Goal: Task Accomplishment & Management: Use online tool/utility

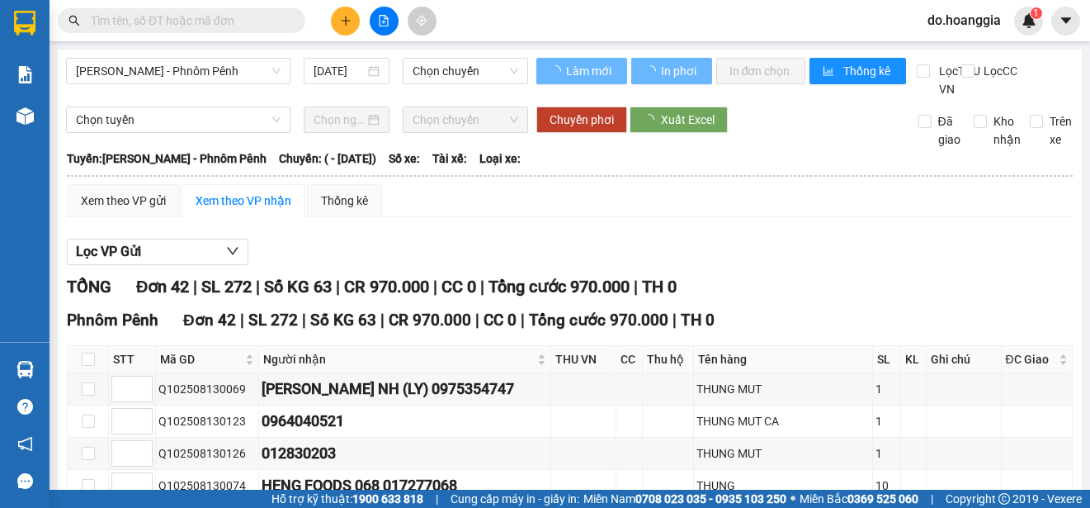
type input "13/08/2025"
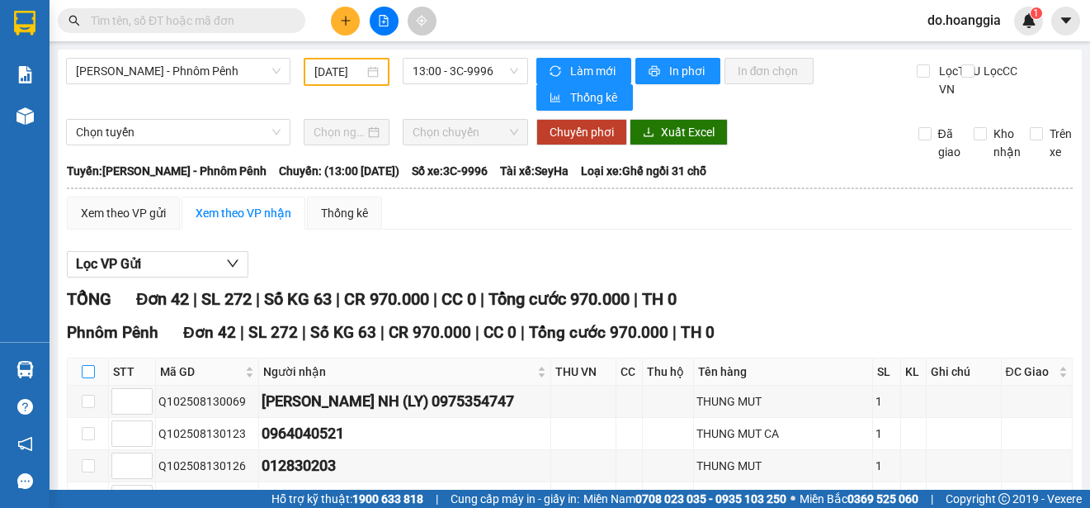
click at [87, 376] on input "checkbox" at bounding box center [88, 371] width 13 height 13
checkbox input "true"
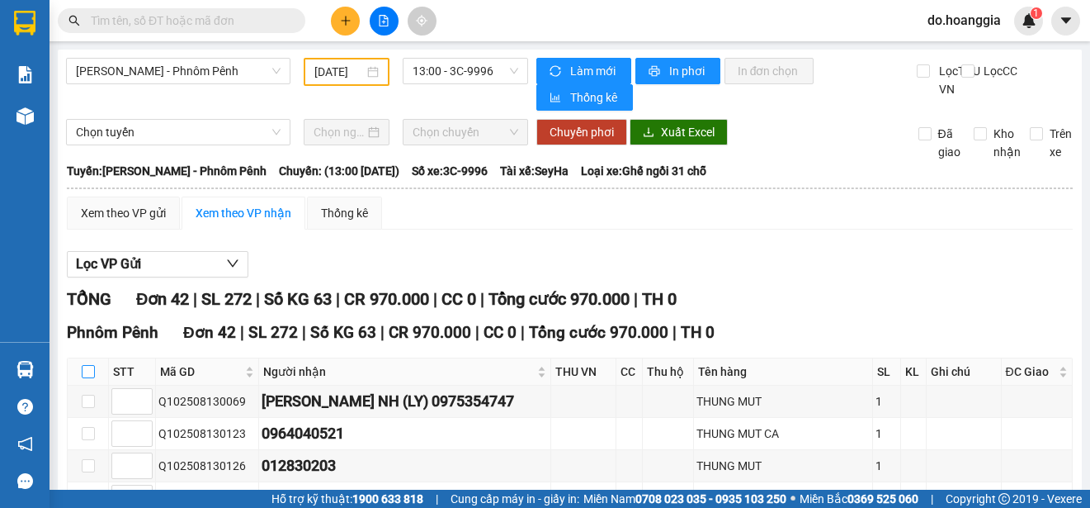
checkbox input "true"
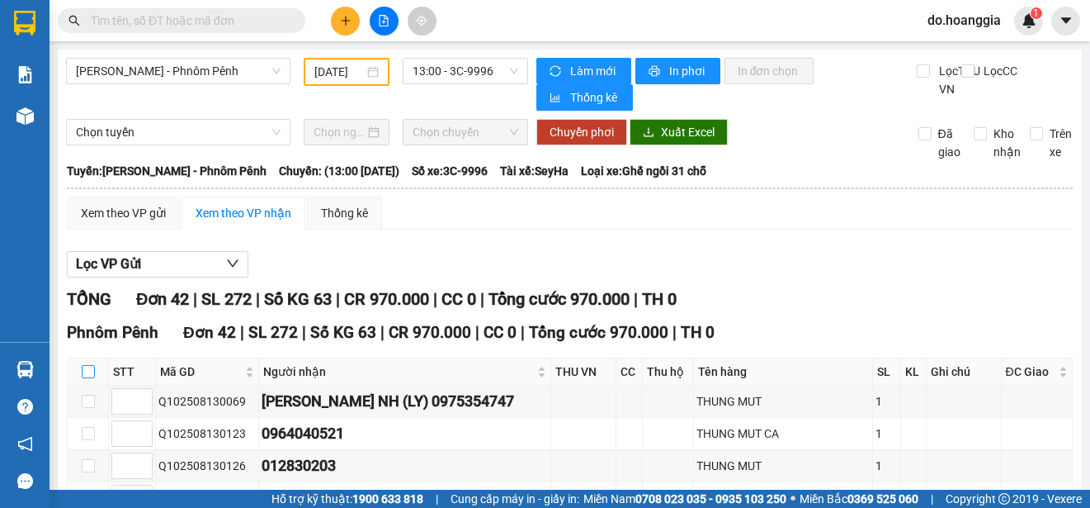
checkbox input "true"
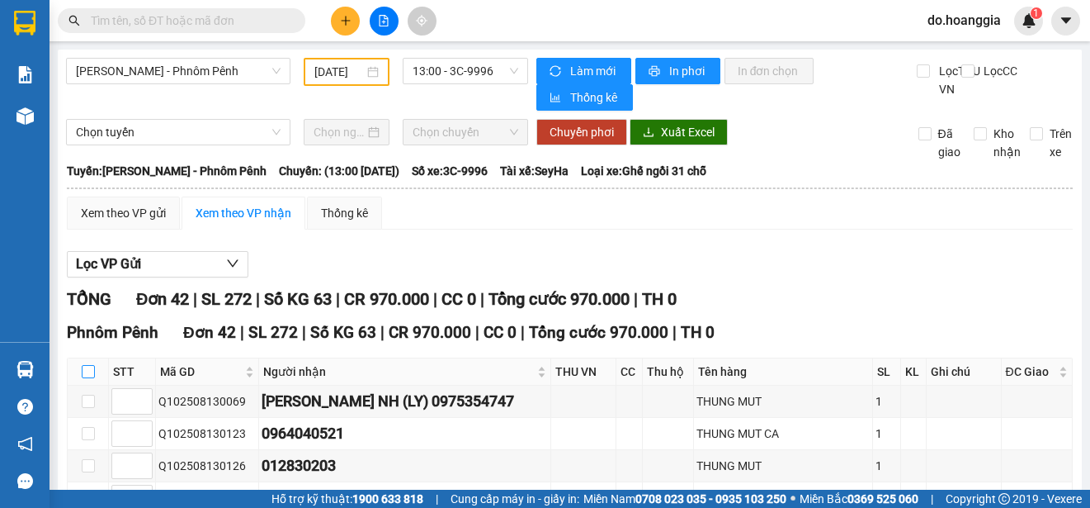
checkbox input "true"
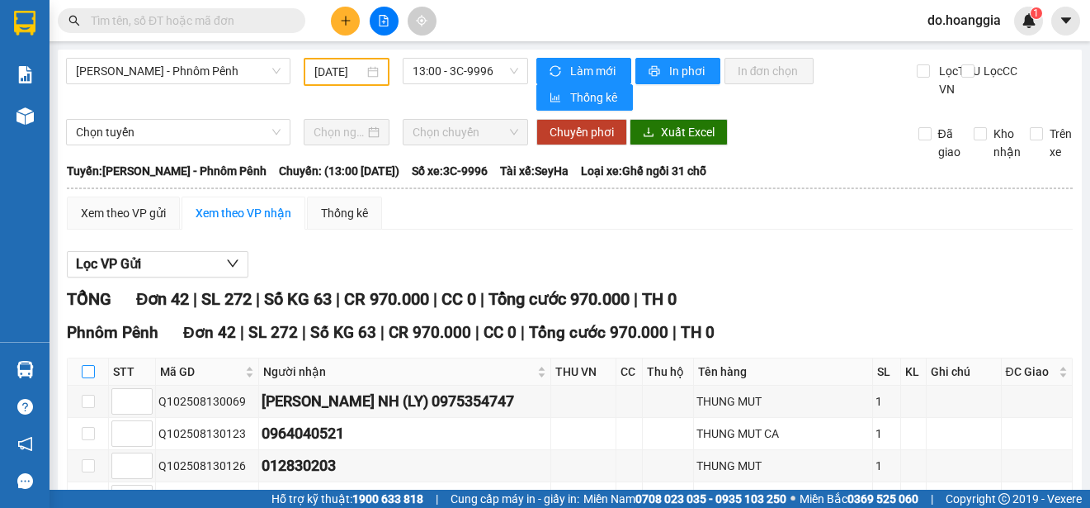
checkbox input "true"
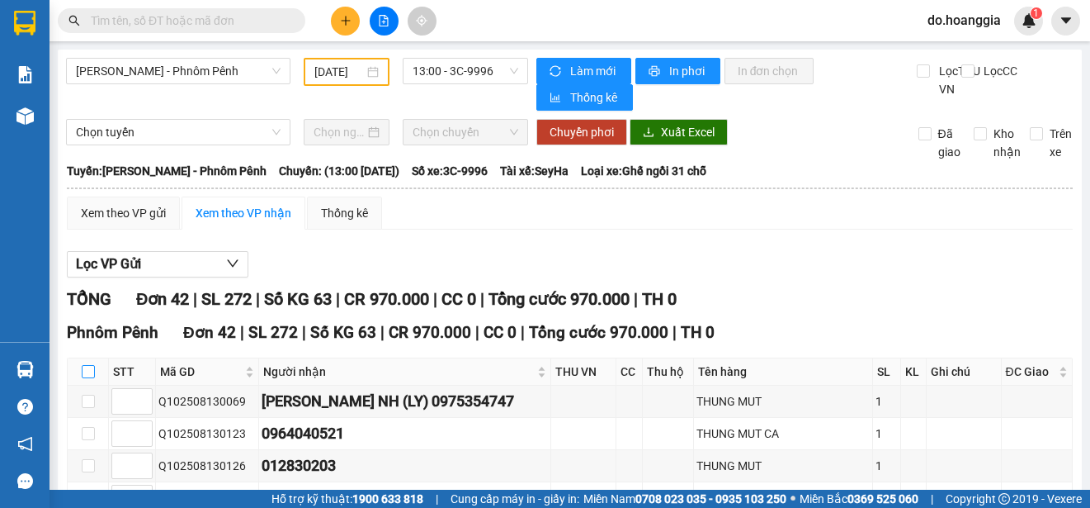
checkbox input "true"
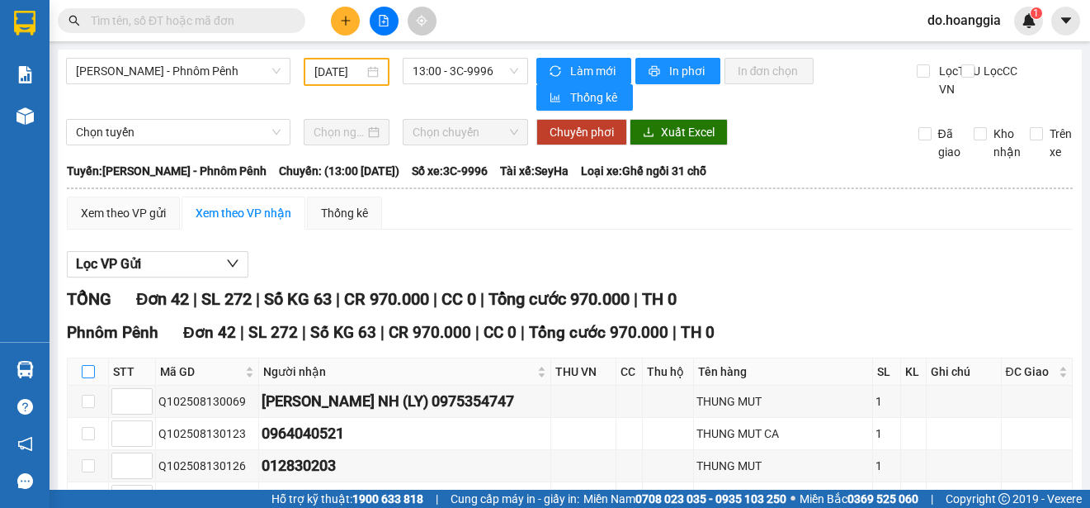
checkbox input "true"
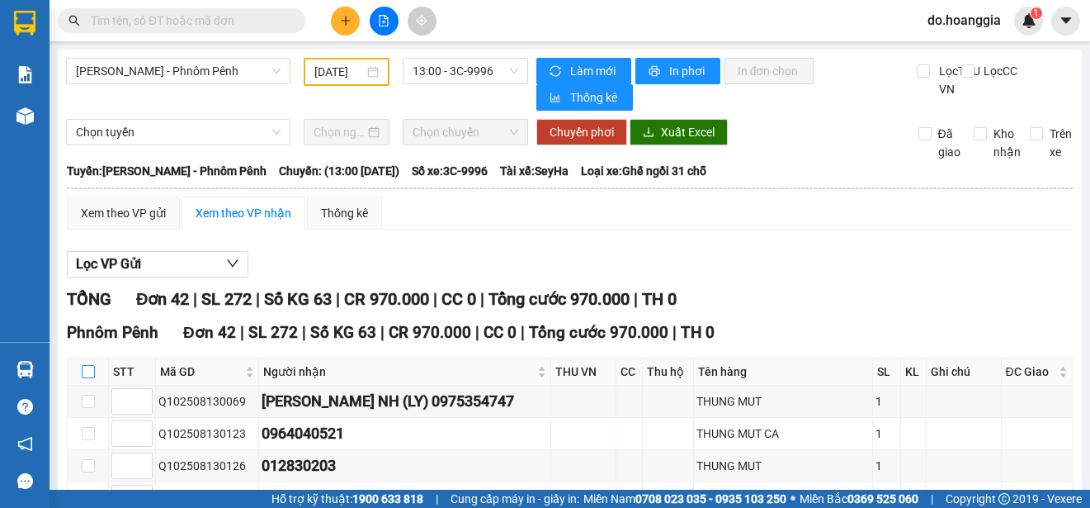
checkbox input "true"
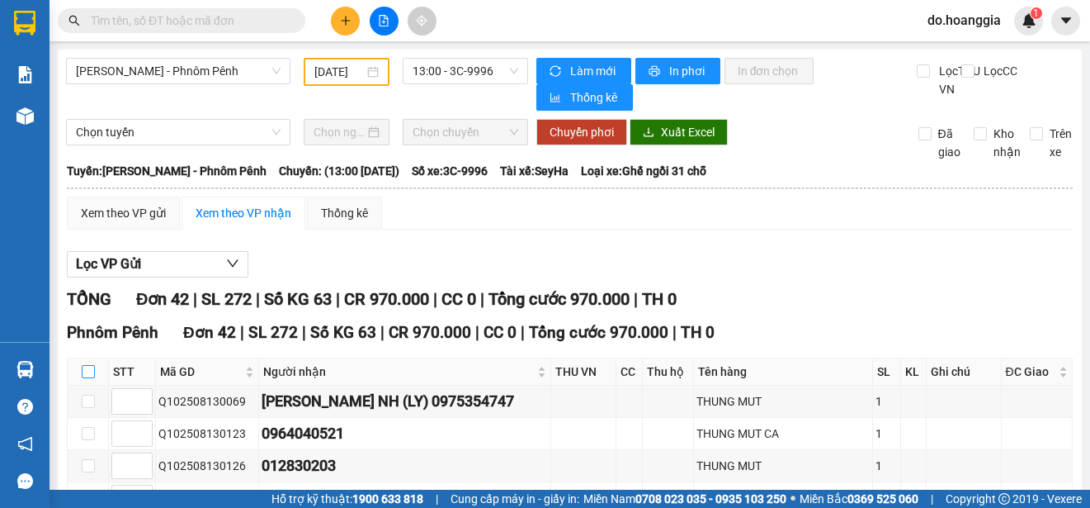
checkbox input "true"
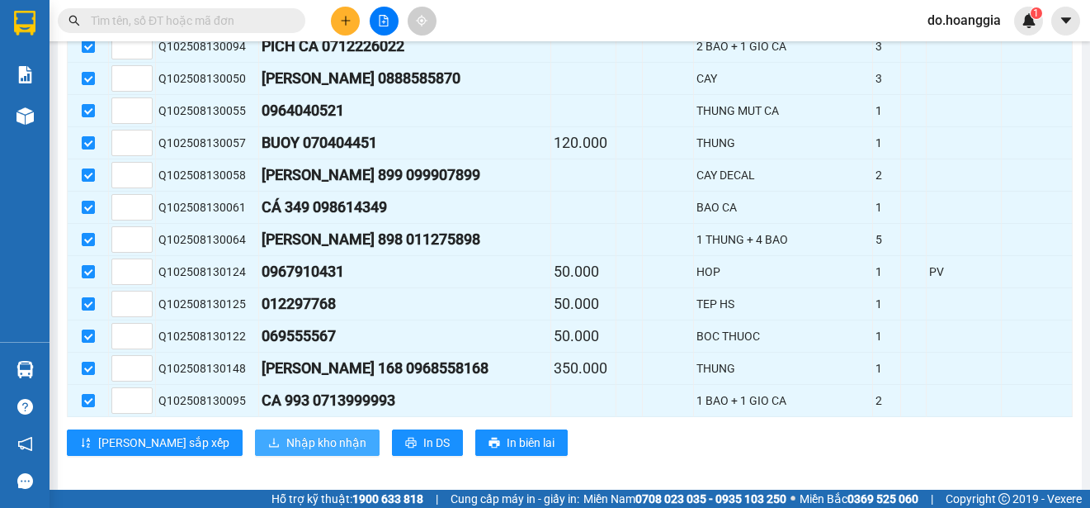
scroll to position [1339, 0]
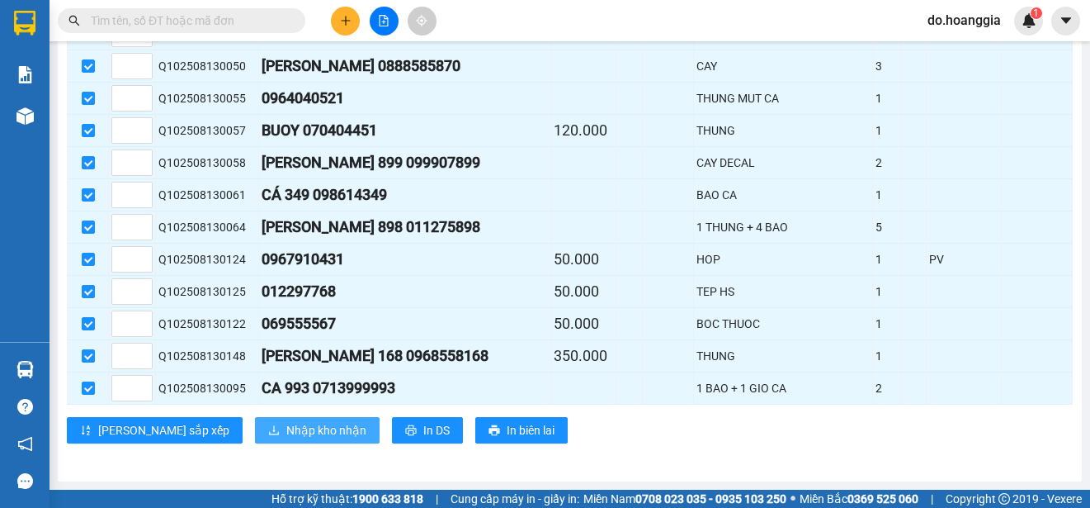
click at [286, 432] on span "Nhập kho nhận" at bounding box center [326, 430] width 80 height 18
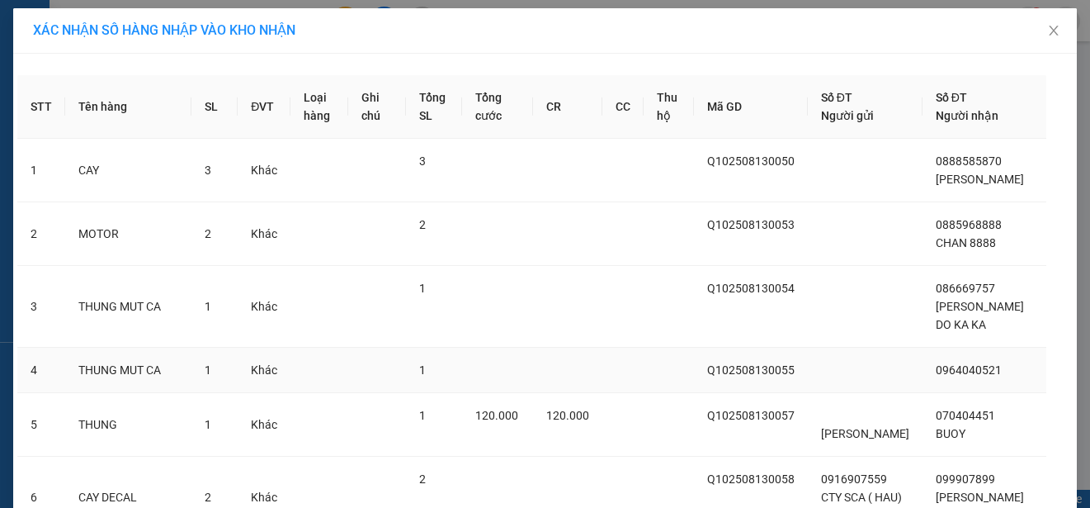
click at [628, 357] on td at bounding box center [623, 369] width 41 height 45
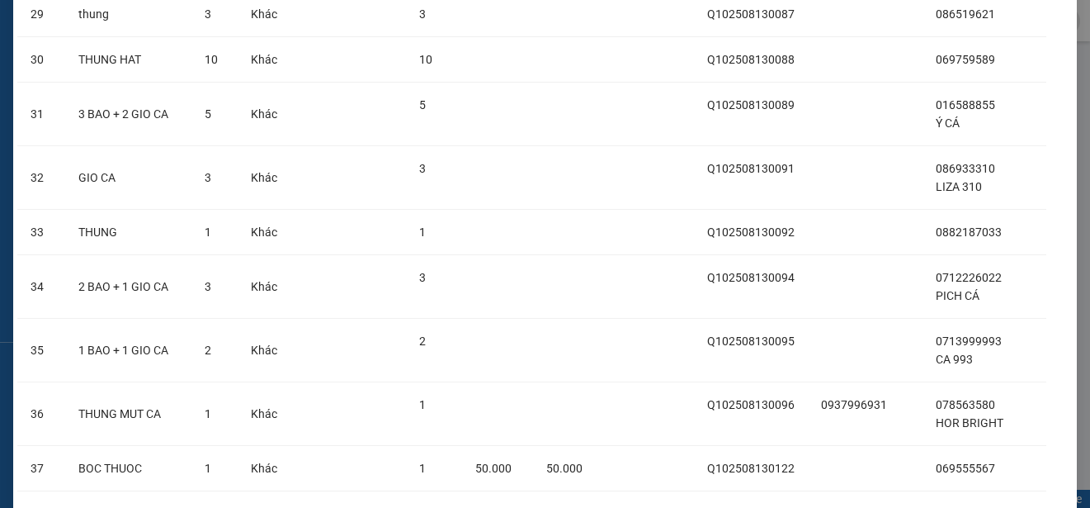
scroll to position [2257, 0]
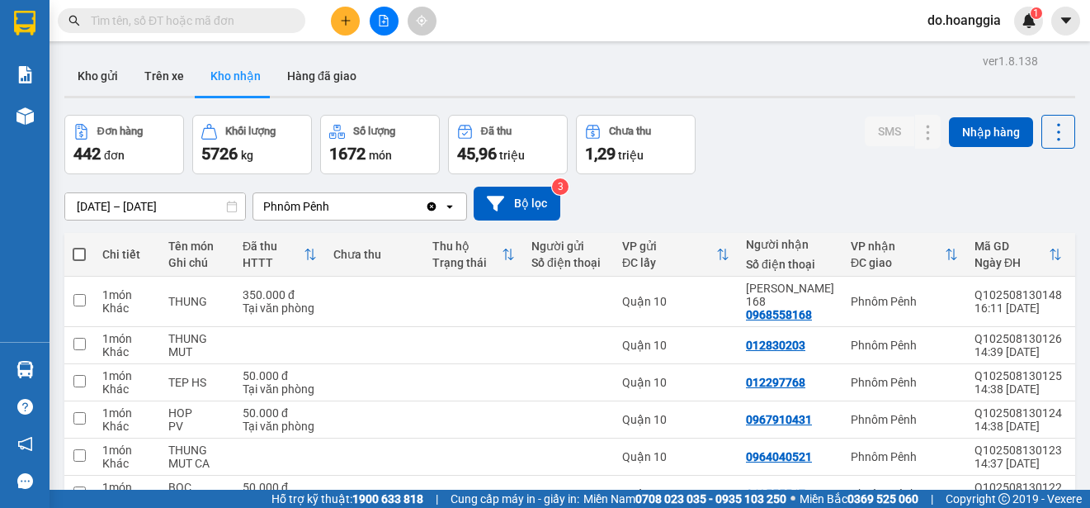
click at [380, 18] on icon "file-add" at bounding box center [384, 21] width 12 height 12
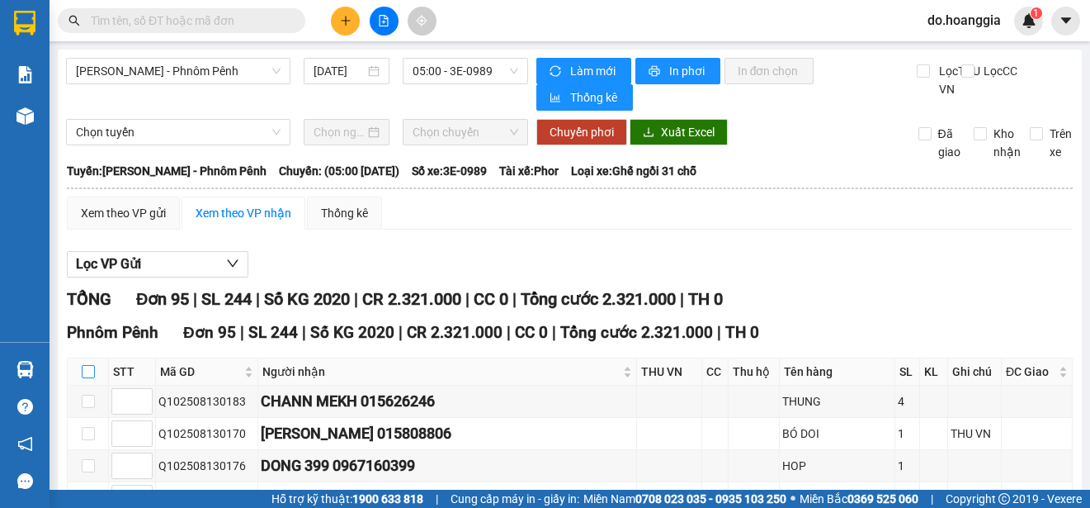
click at [87, 378] on input "checkbox" at bounding box center [88, 371] width 13 height 13
checkbox input "true"
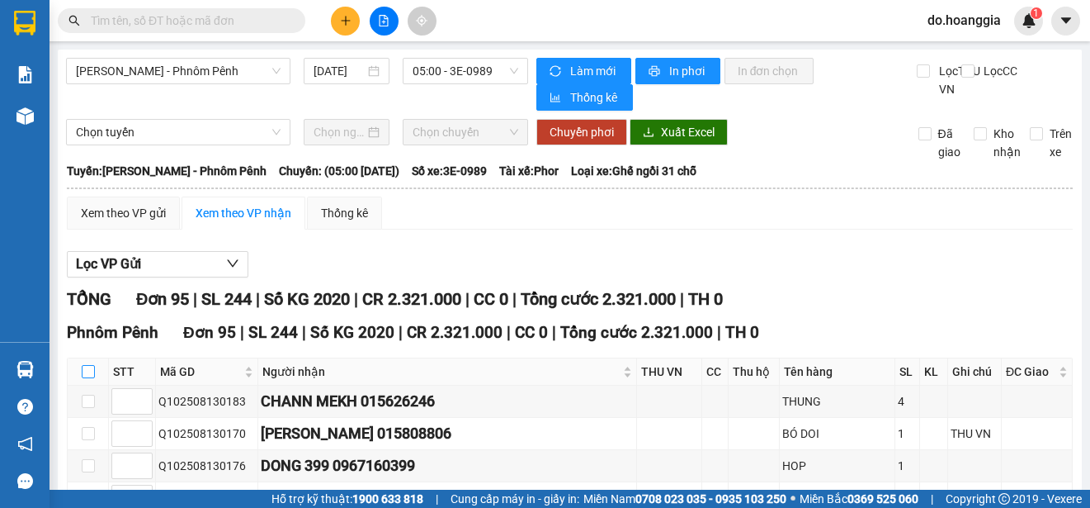
checkbox input "true"
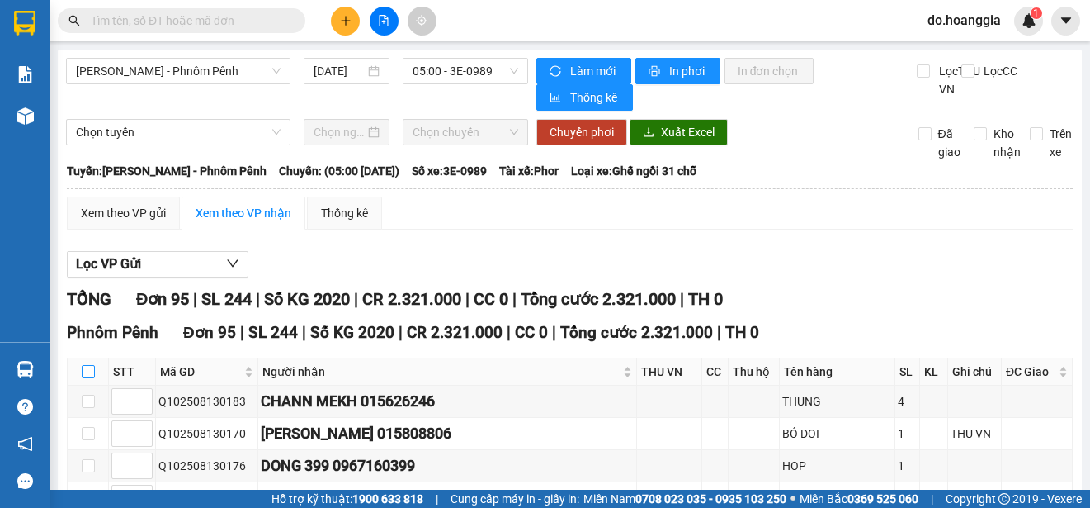
checkbox input "true"
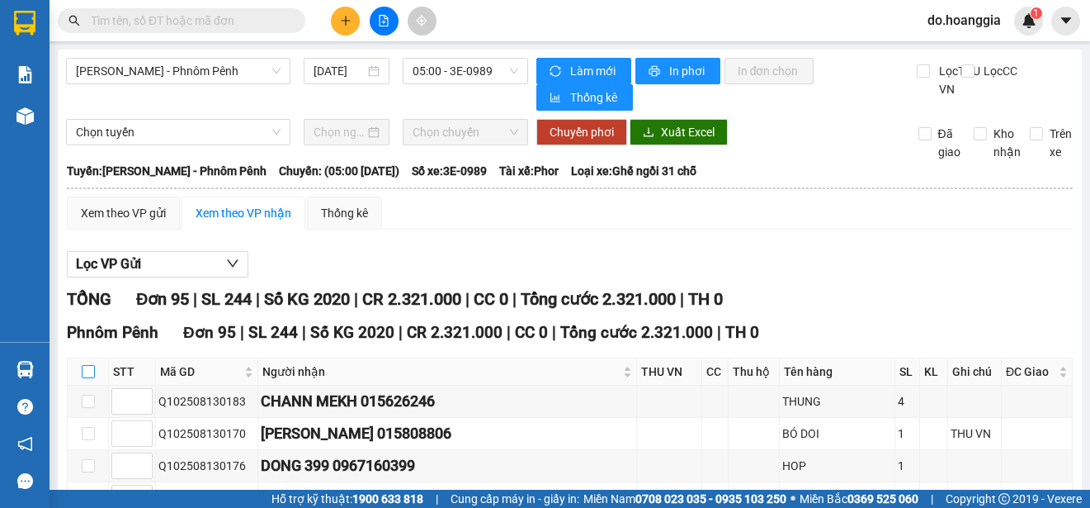
checkbox input "true"
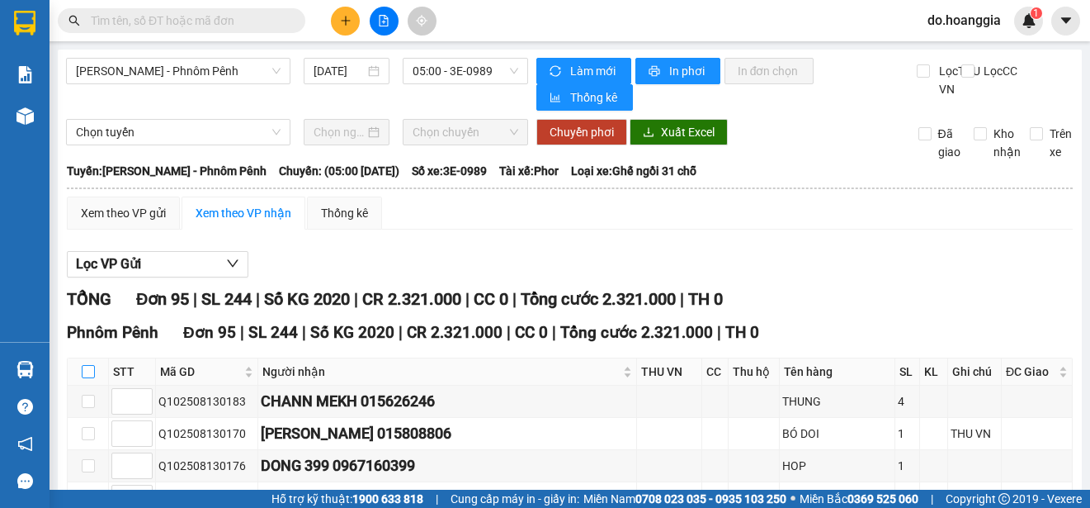
checkbox input "true"
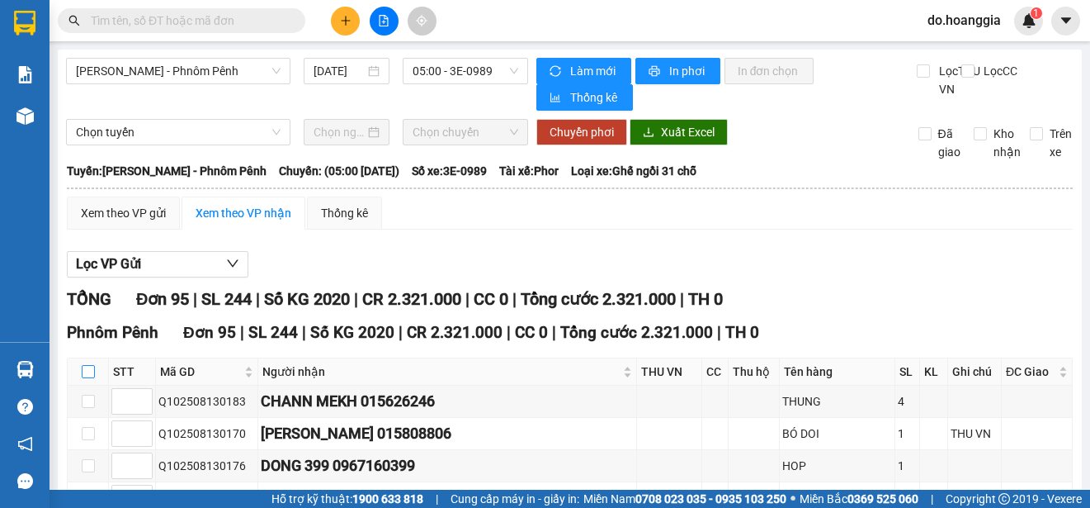
checkbox input "true"
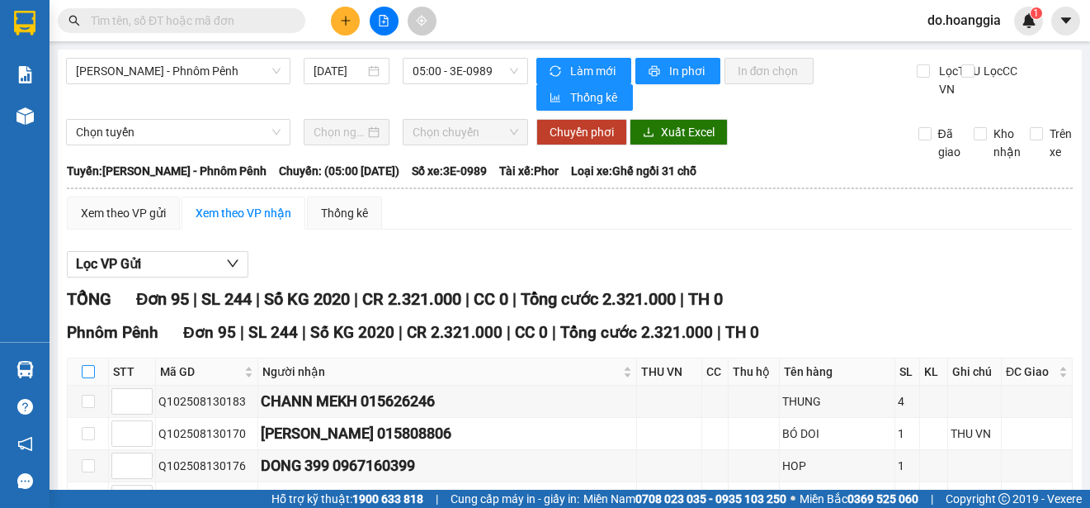
checkbox input "true"
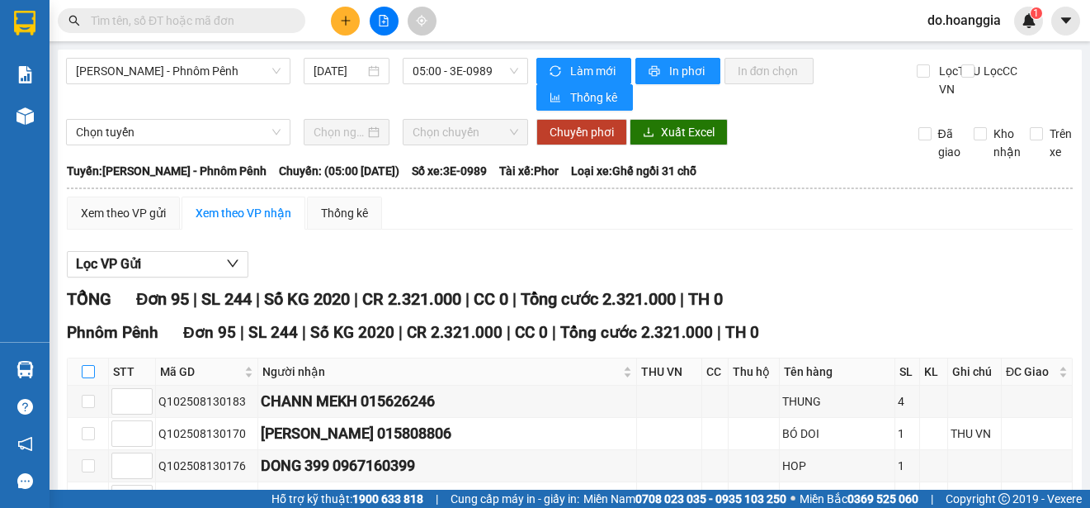
checkbox input "true"
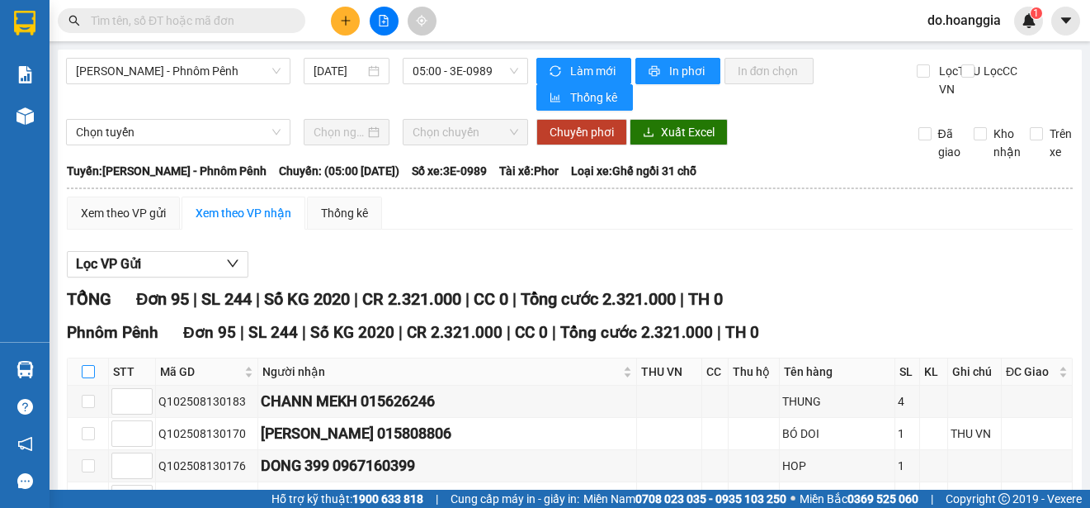
checkbox input "true"
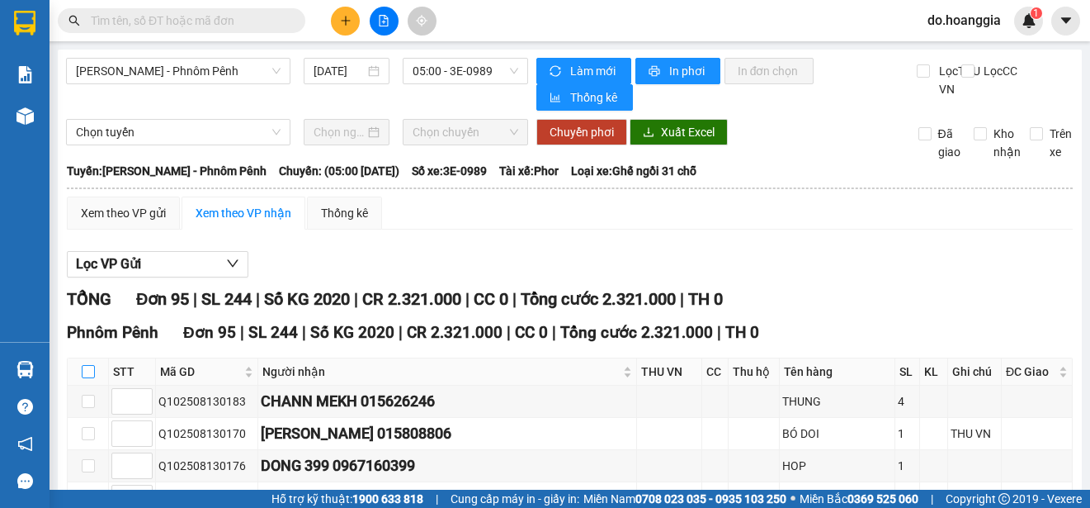
checkbox input "true"
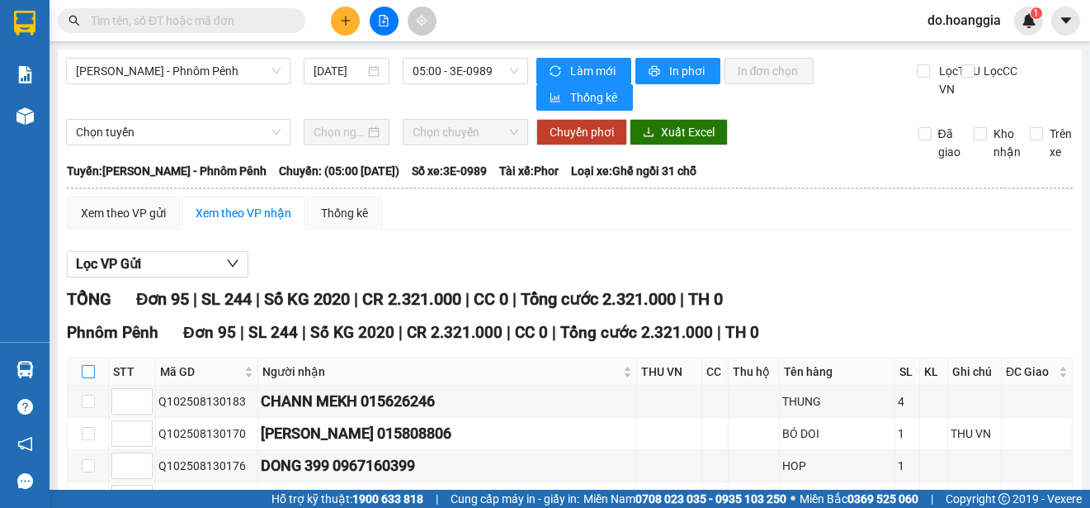
checkbox input "true"
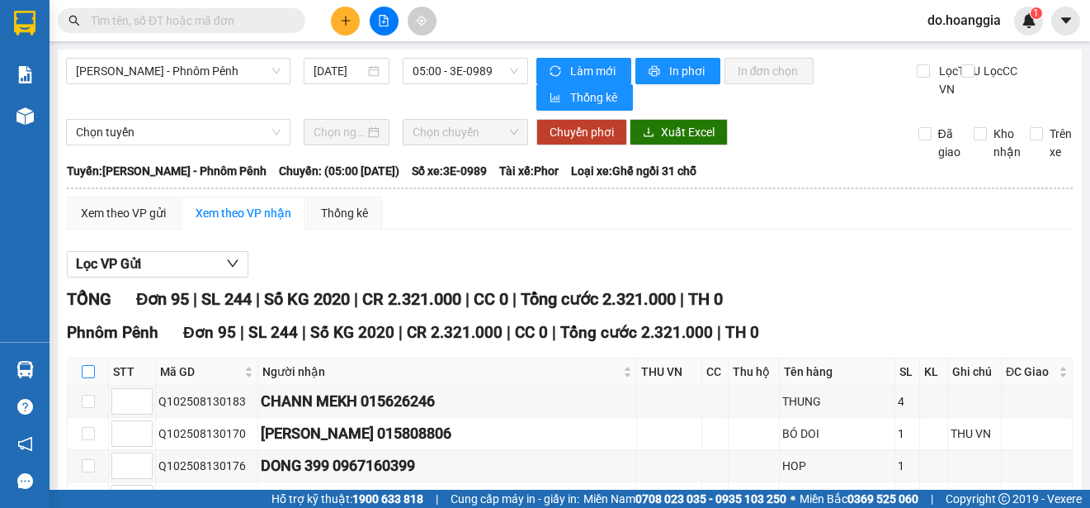
checkbox input "true"
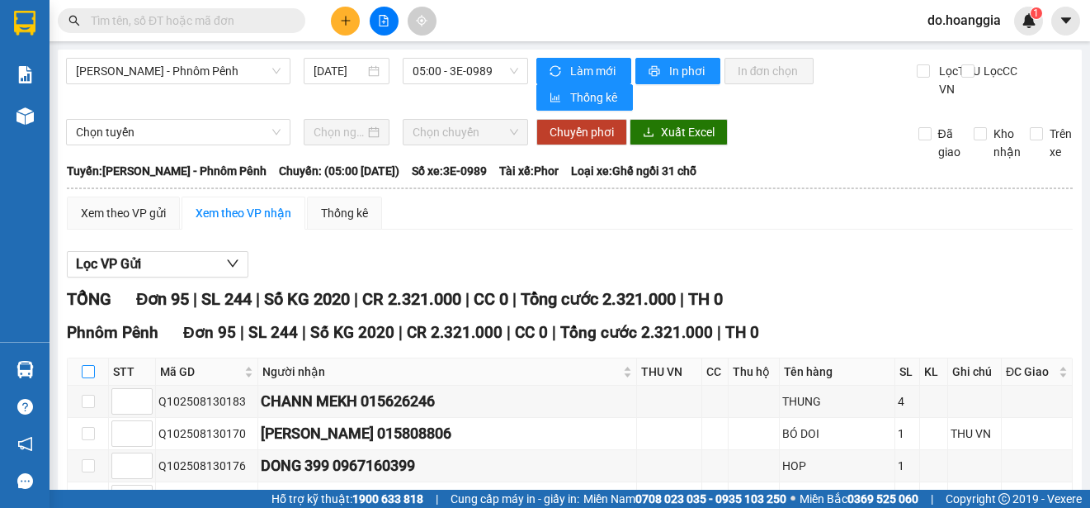
checkbox input "true"
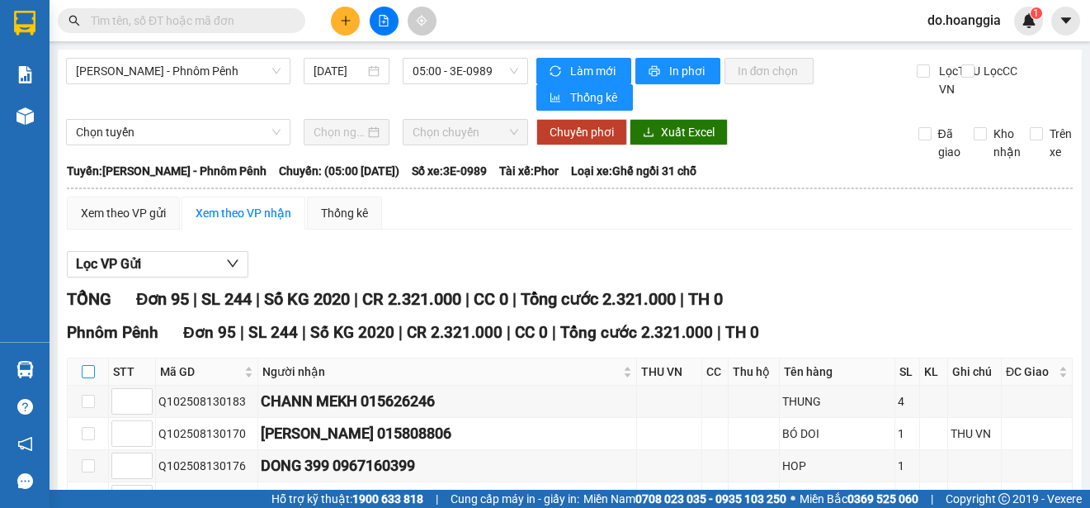
checkbox input "true"
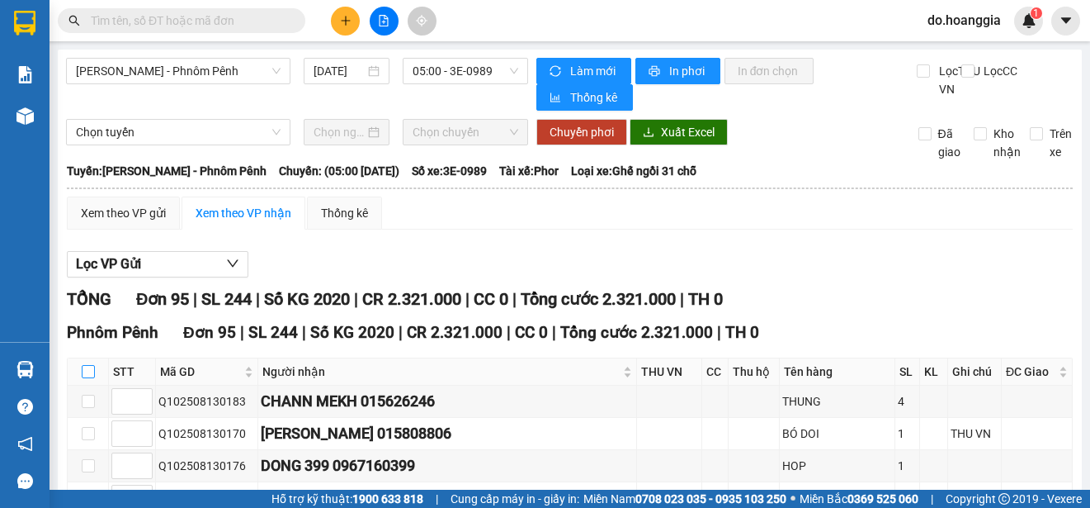
checkbox input "true"
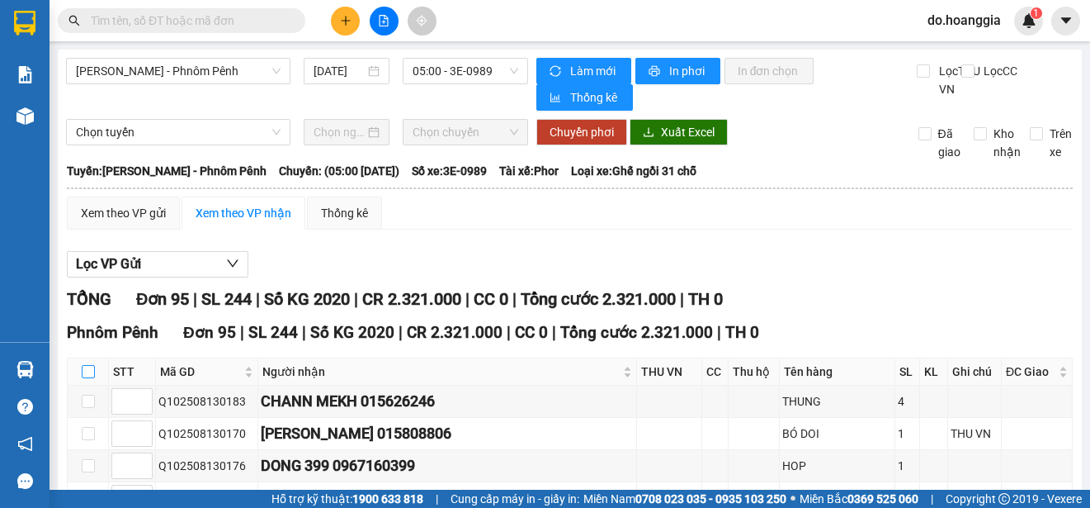
checkbox input "true"
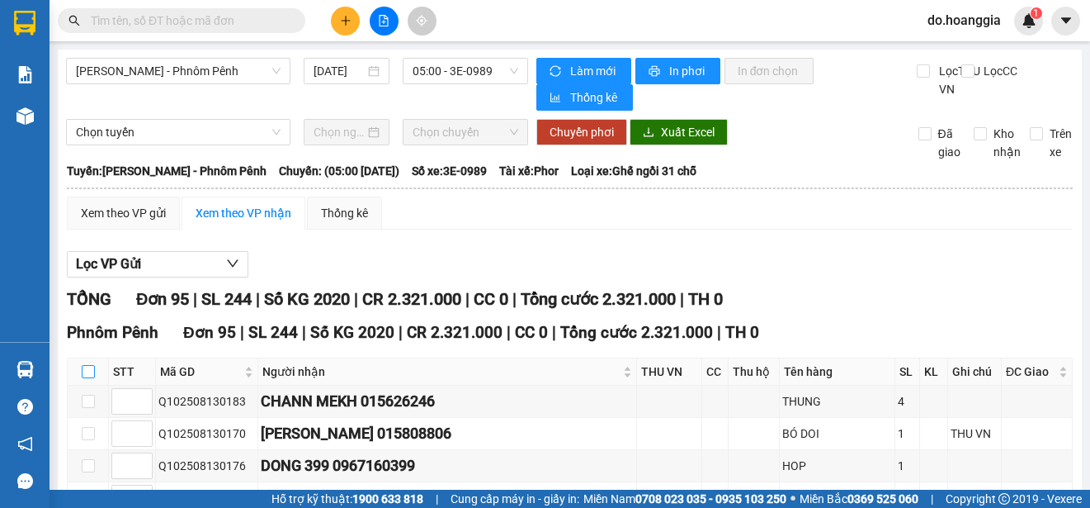
checkbox input "true"
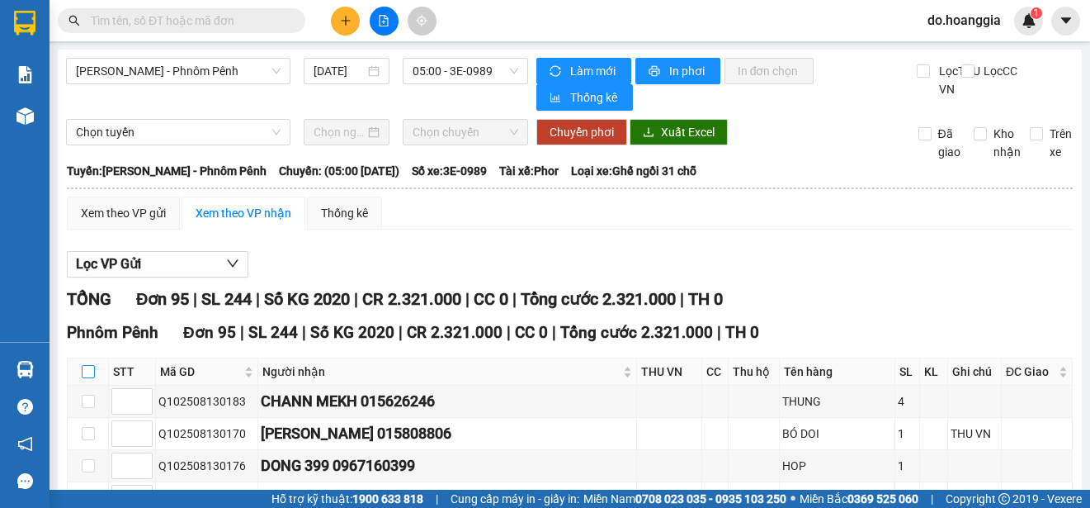
checkbox input "true"
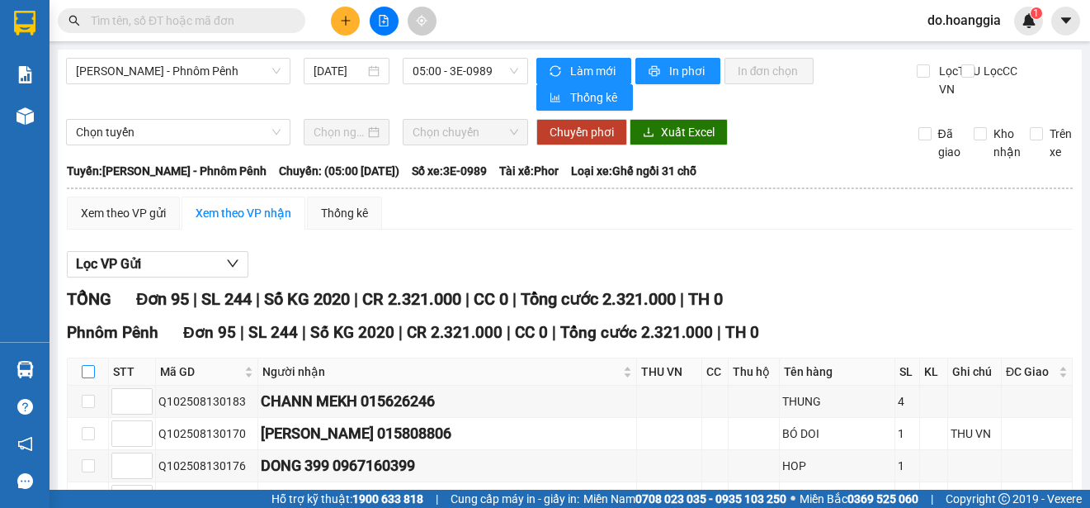
checkbox input "true"
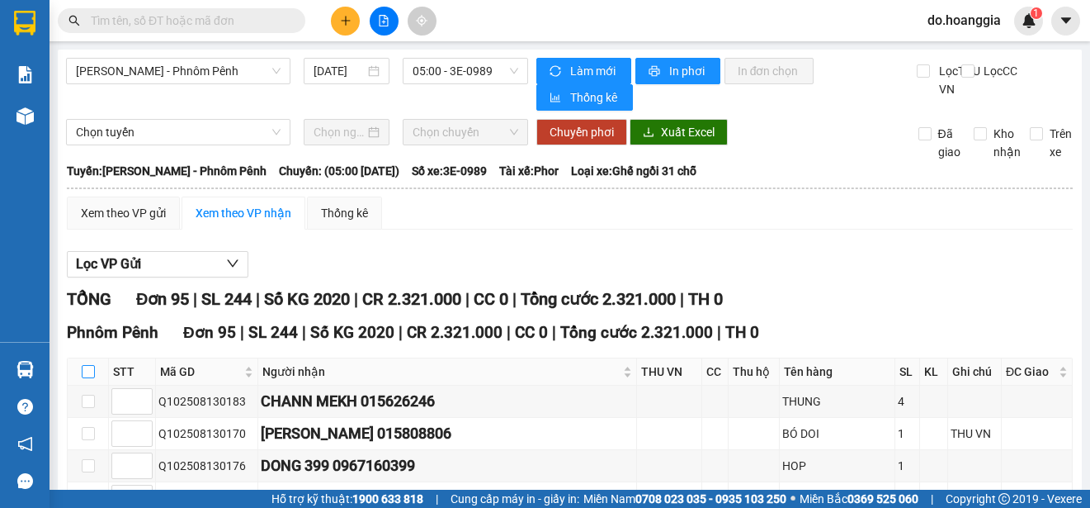
checkbox input "true"
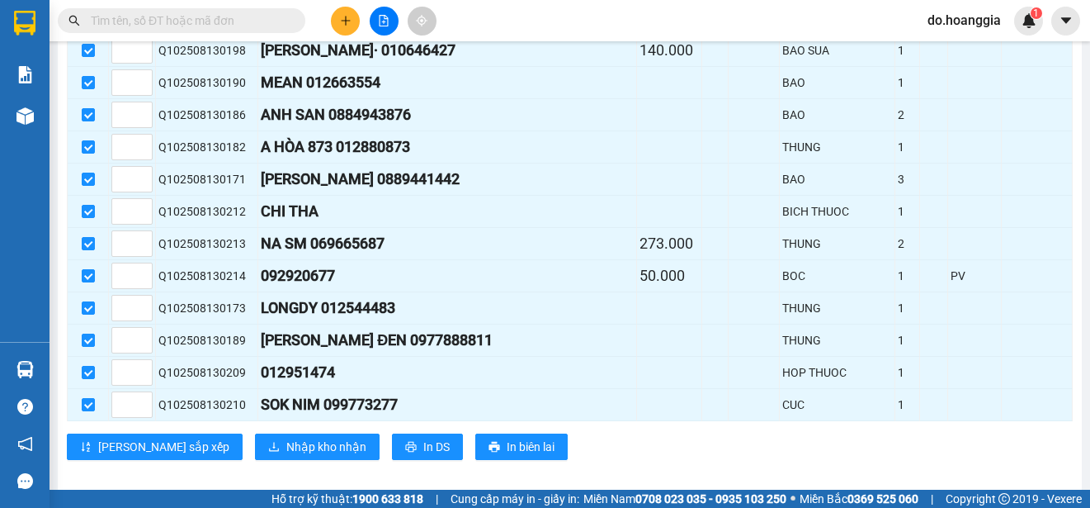
scroll to position [3076, 0]
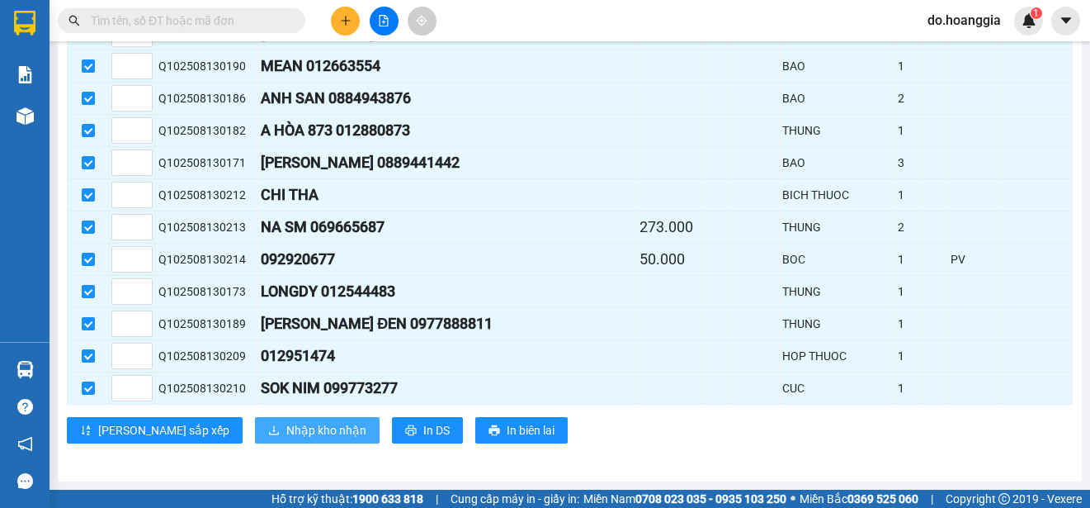
click at [286, 430] on span "Nhập kho nhận" at bounding box center [326, 430] width 80 height 18
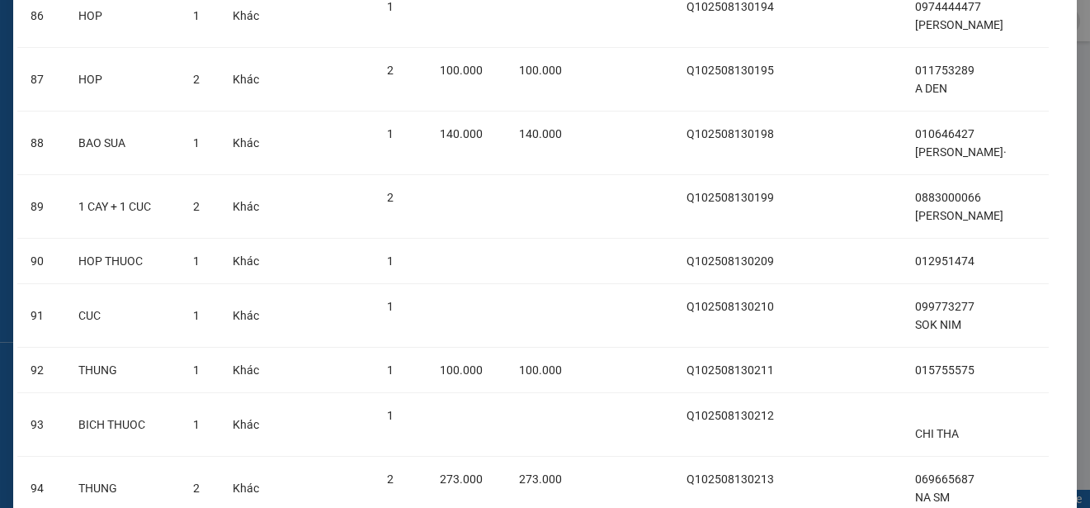
scroll to position [5717, 0]
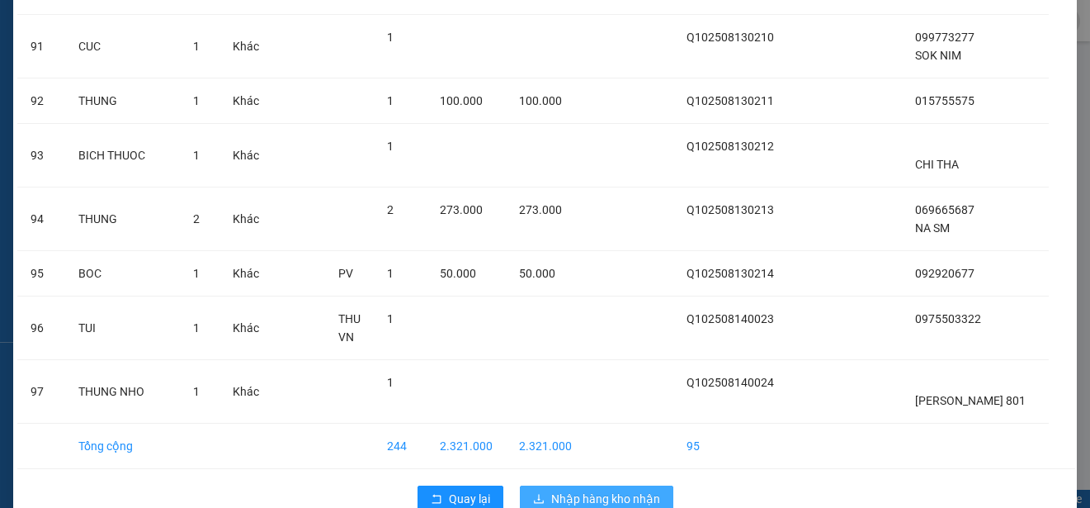
click at [625, 489] on span "Nhập hàng kho nhận" at bounding box center [605, 498] width 109 height 18
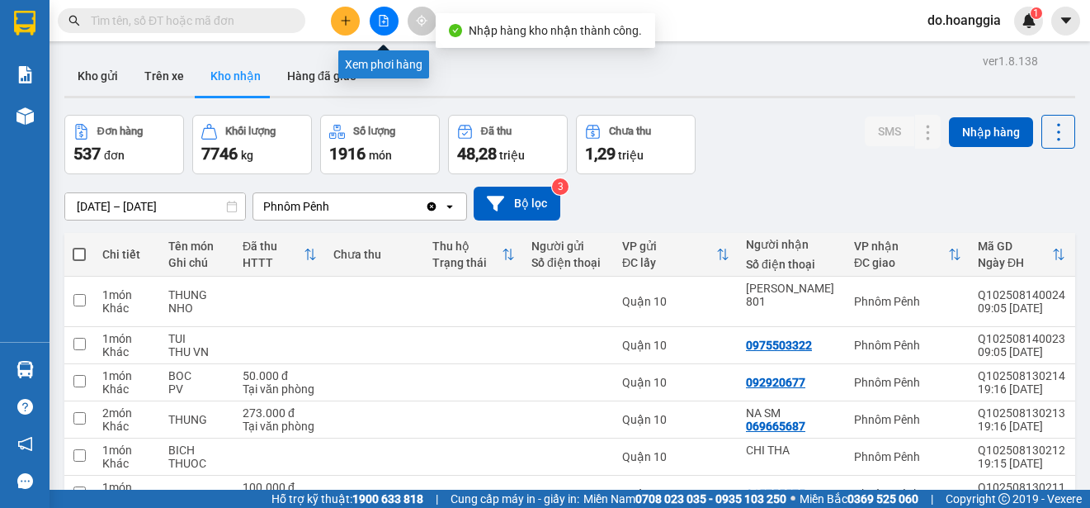
click at [385, 23] on icon "file-add" at bounding box center [384, 21] width 12 height 12
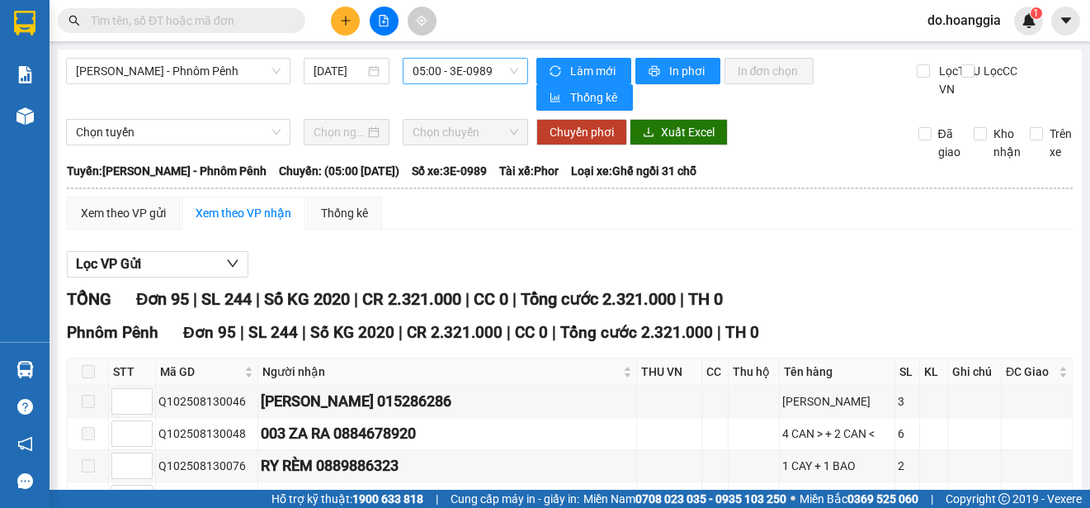
click at [442, 77] on span "05:00 - 3E-0989" at bounding box center [466, 71] width 106 height 25
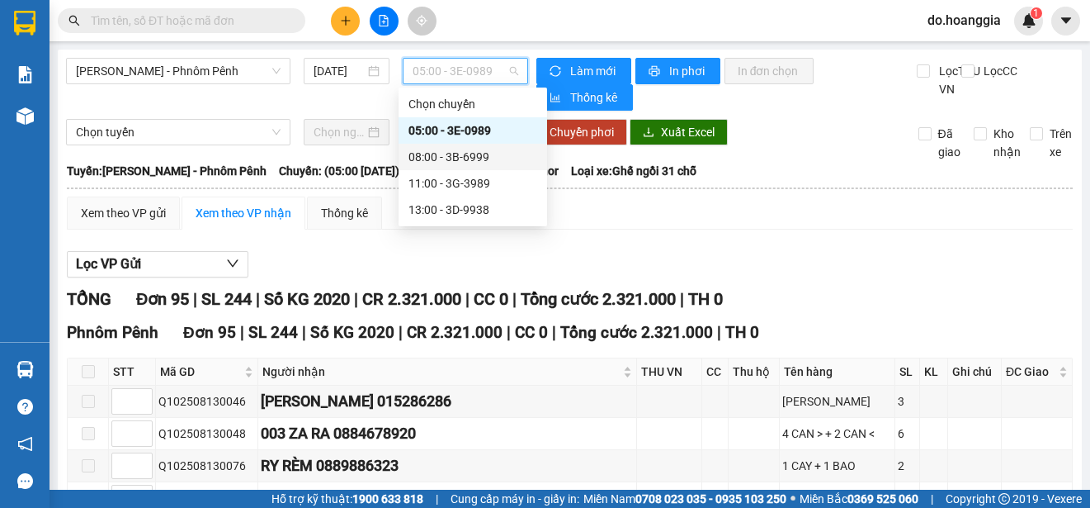
click at [477, 155] on div "08:00 - 3B-6999" at bounding box center [473, 157] width 129 height 18
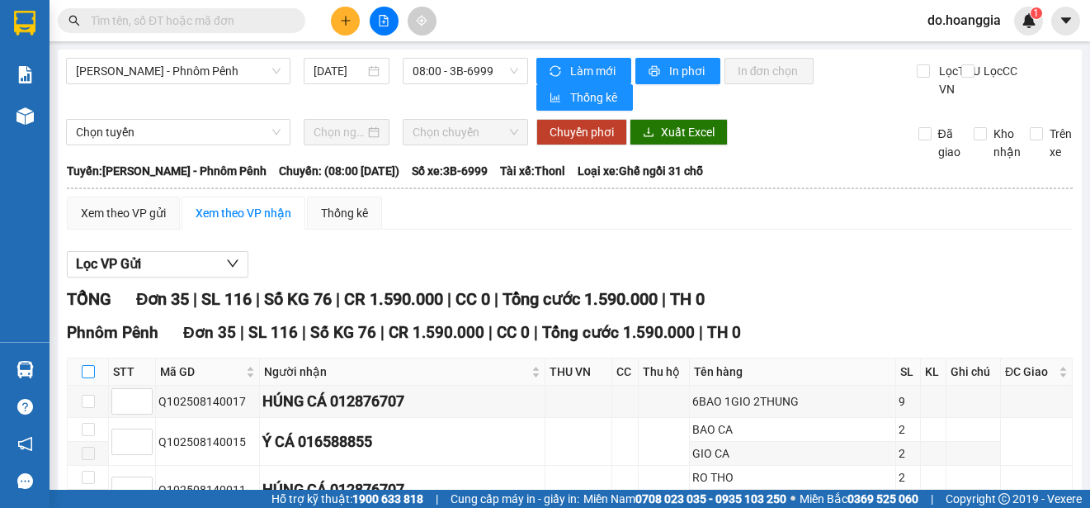
click at [90, 378] on input "checkbox" at bounding box center [88, 371] width 13 height 13
checkbox input "true"
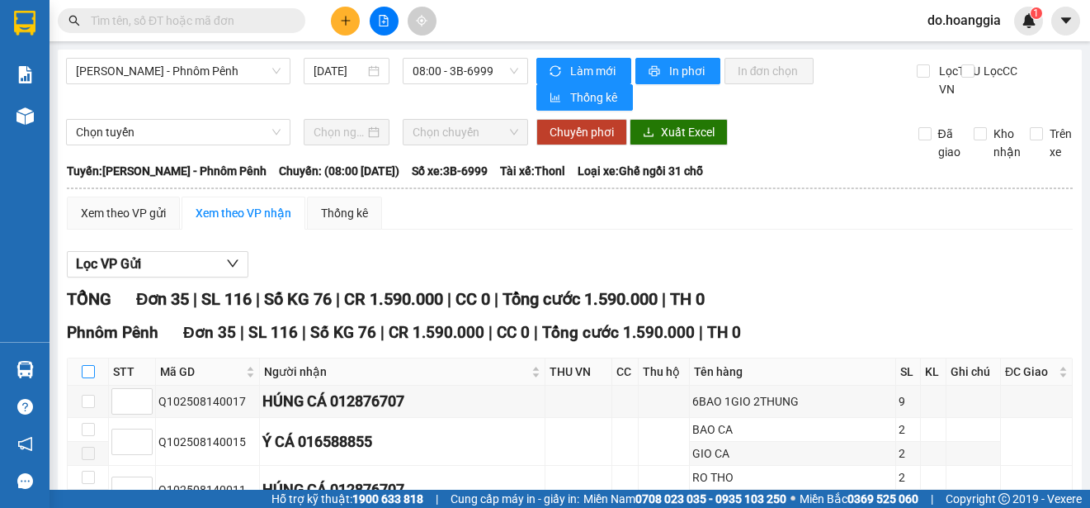
checkbox input "true"
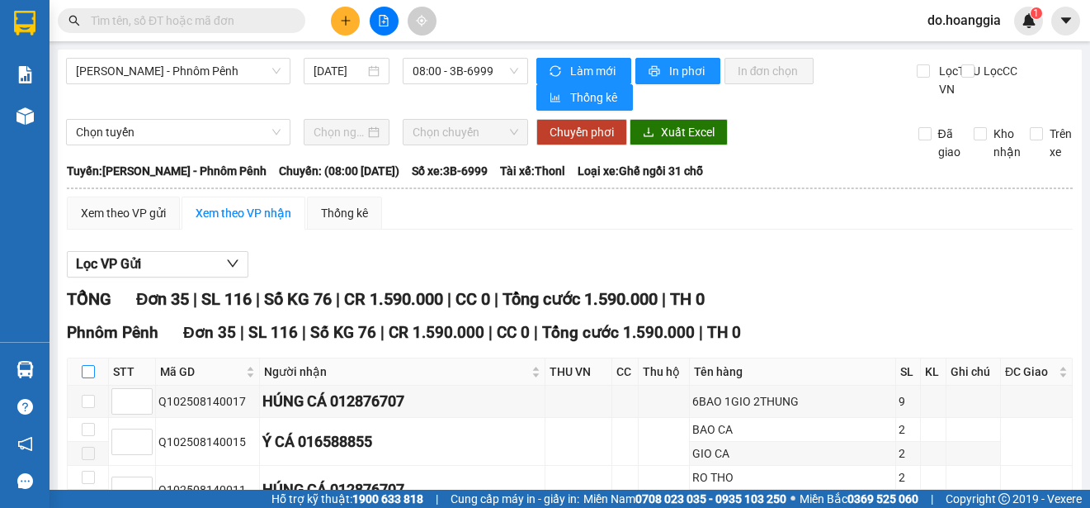
checkbox input "true"
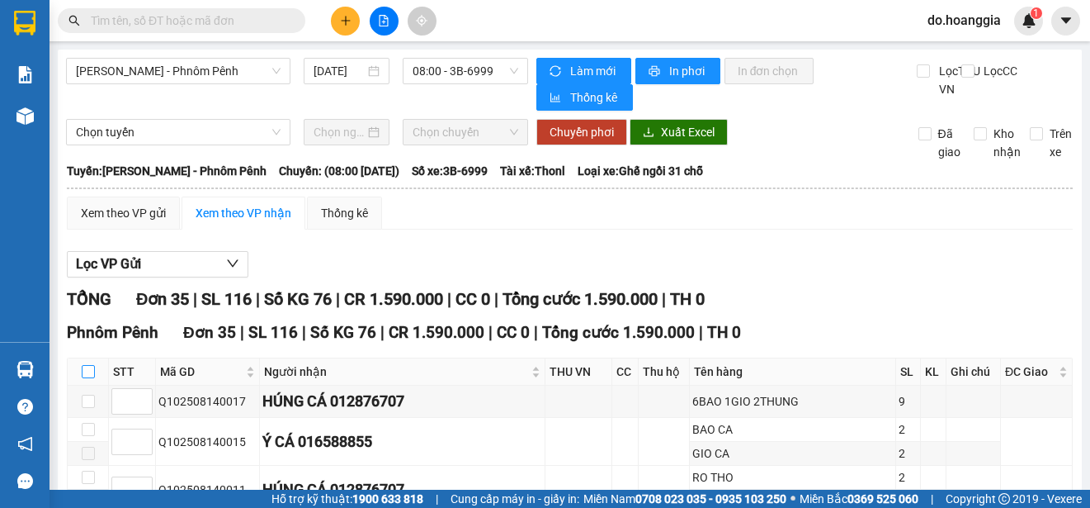
checkbox input "true"
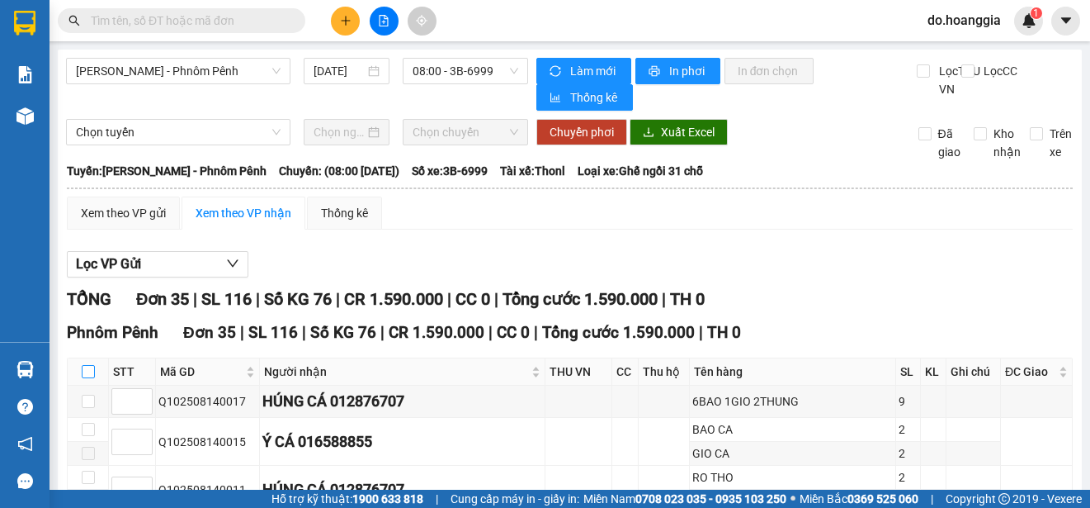
checkbox input "true"
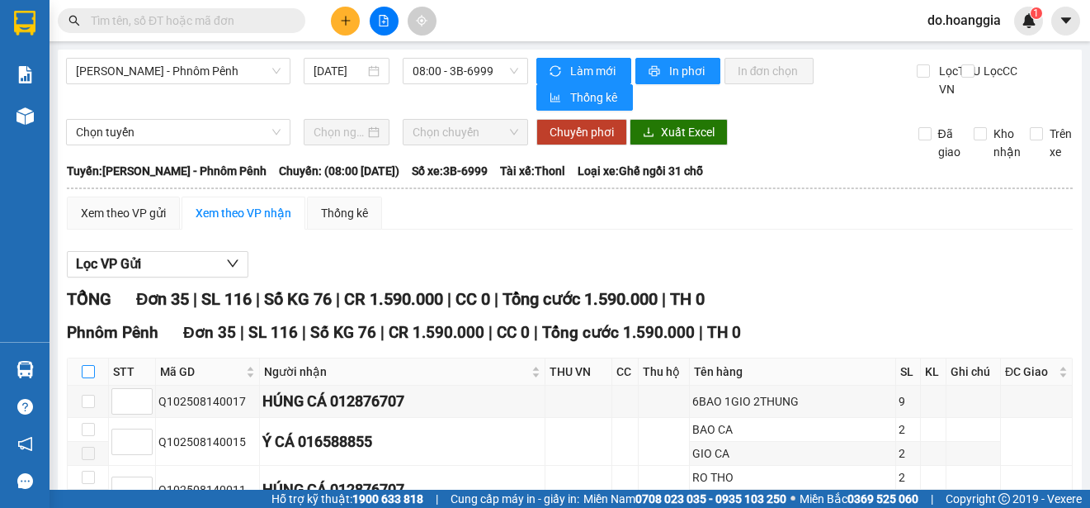
checkbox input "true"
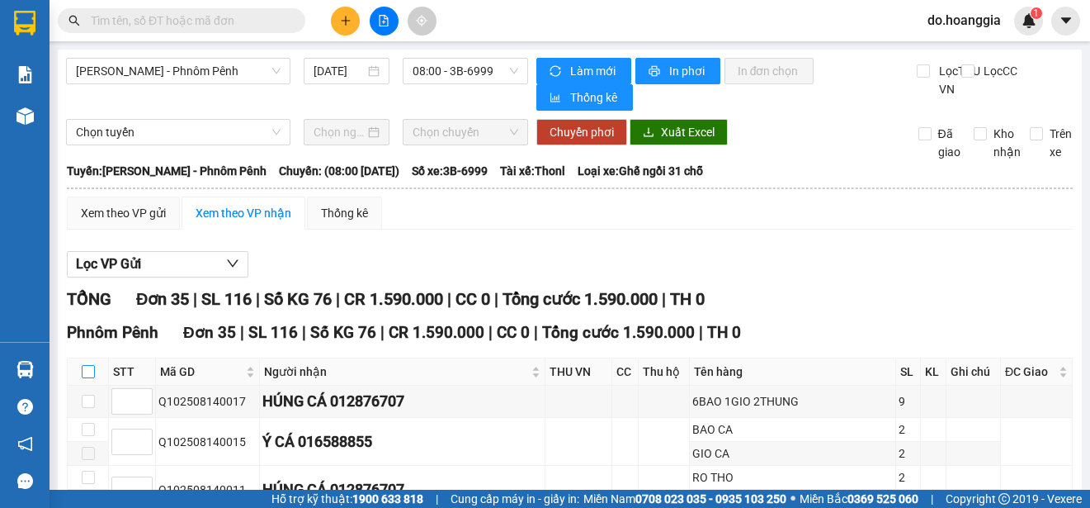
checkbox input "true"
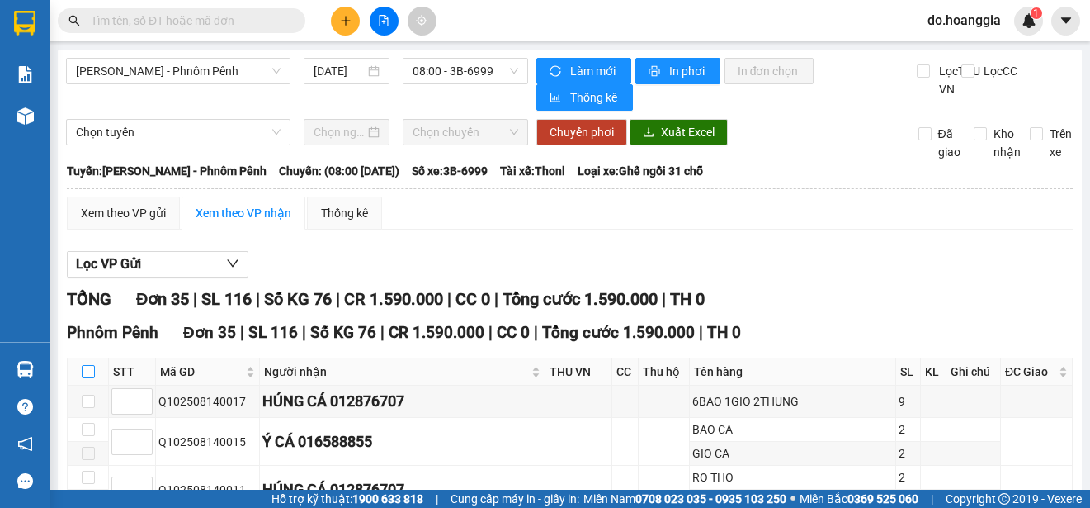
checkbox input "true"
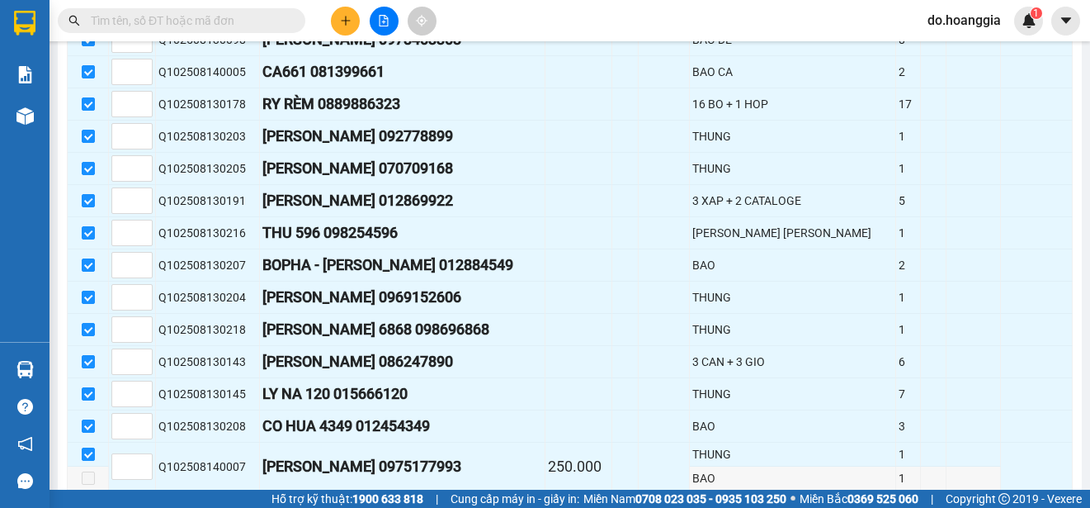
scroll to position [1160, 0]
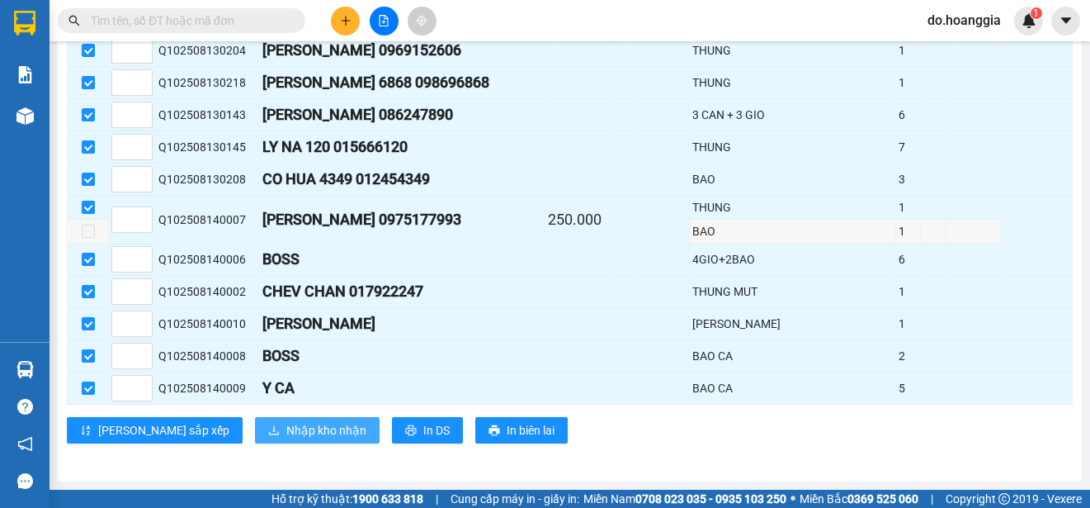
click at [286, 435] on span "Nhập kho nhận" at bounding box center [326, 430] width 80 height 18
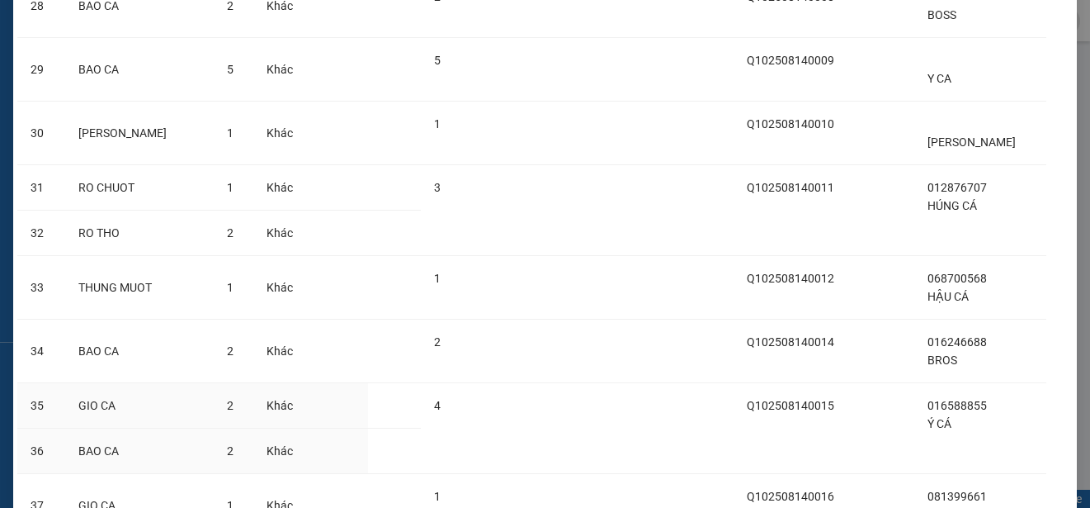
scroll to position [2058, 0]
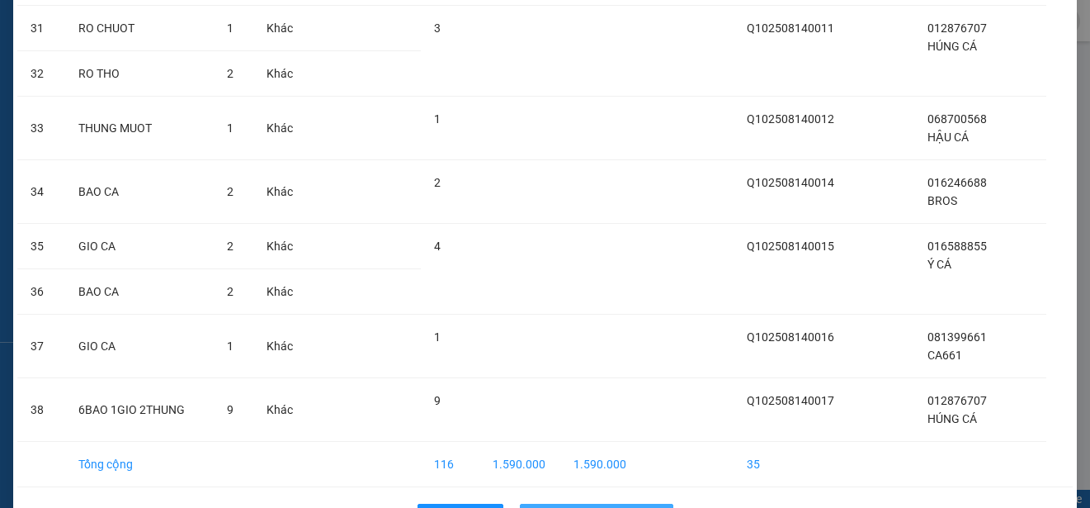
click at [591, 507] on span "Nhập hàng kho nhận" at bounding box center [605, 517] width 109 height 18
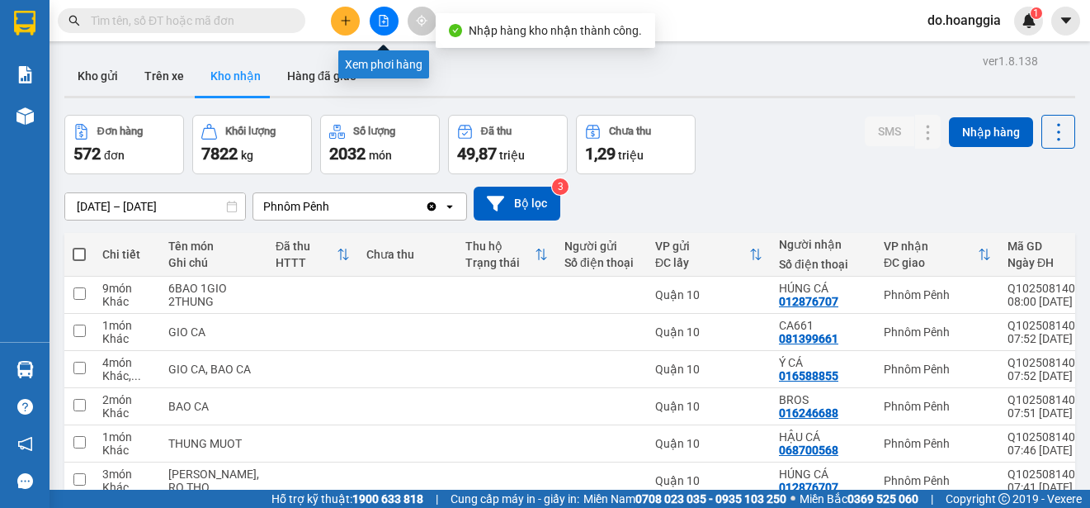
click at [384, 28] on button at bounding box center [384, 21] width 29 height 29
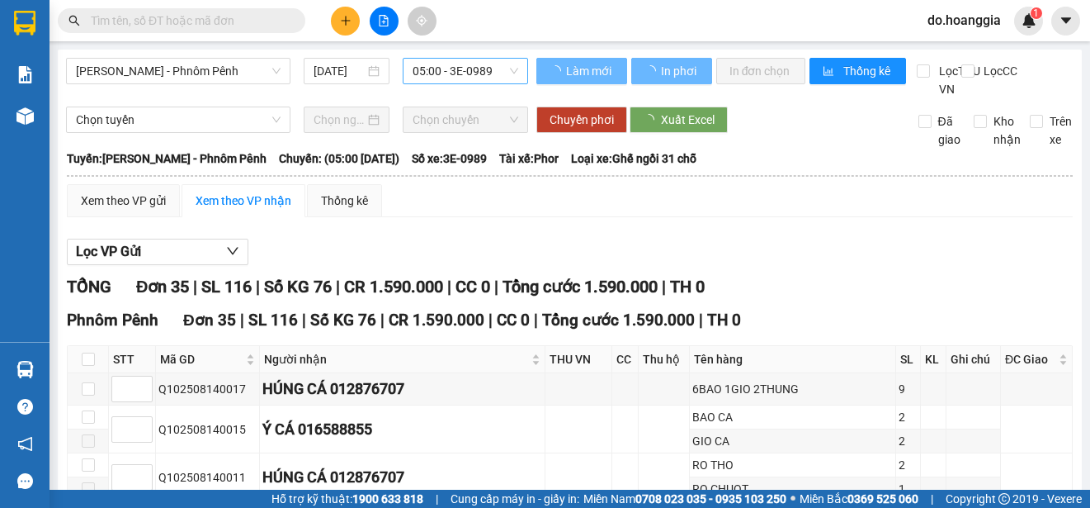
click at [484, 71] on span "05:00 - 3E-0989" at bounding box center [466, 71] width 106 height 25
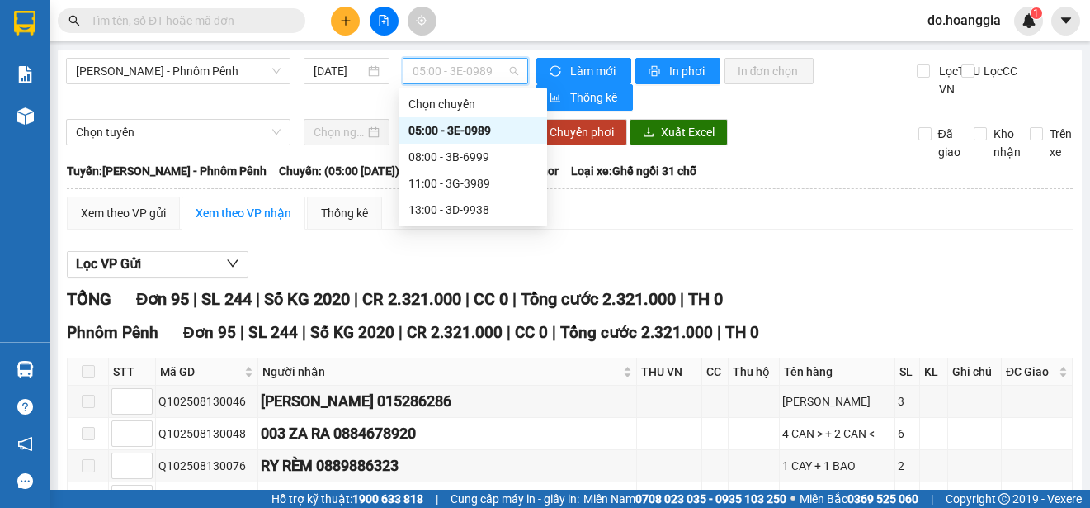
click at [476, 125] on div "05:00 - 3E-0989" at bounding box center [473, 130] width 129 height 18
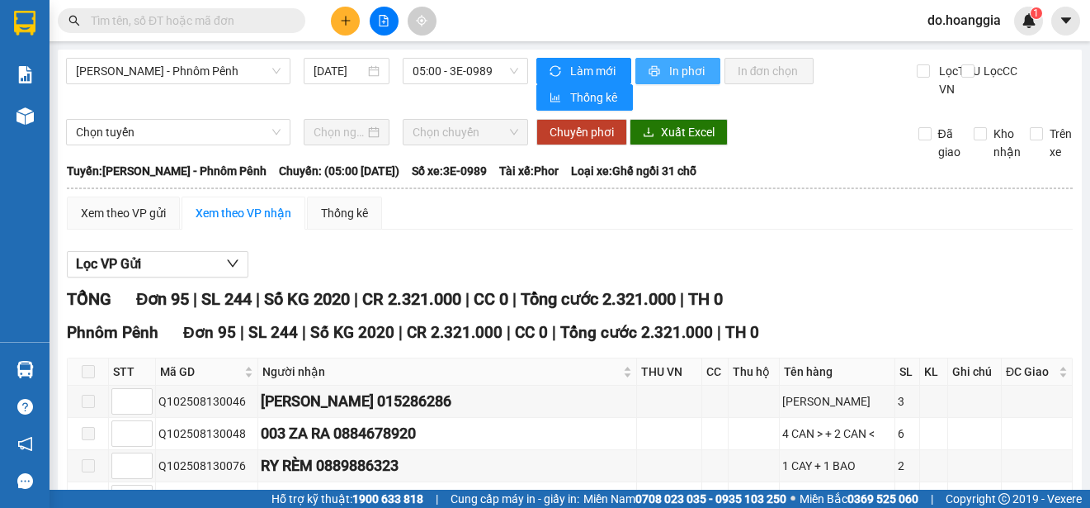
click at [669, 67] on span "In phơi" at bounding box center [688, 71] width 38 height 18
click at [482, 69] on span "05:00 - 3E-0989" at bounding box center [466, 71] width 106 height 25
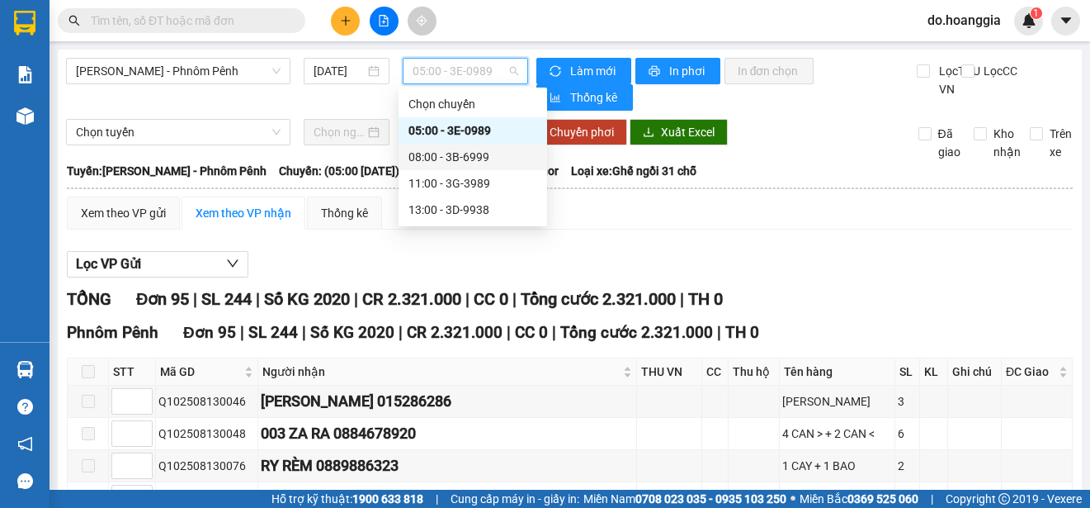
click at [486, 154] on div "08:00 - 3B-6999" at bounding box center [473, 157] width 129 height 18
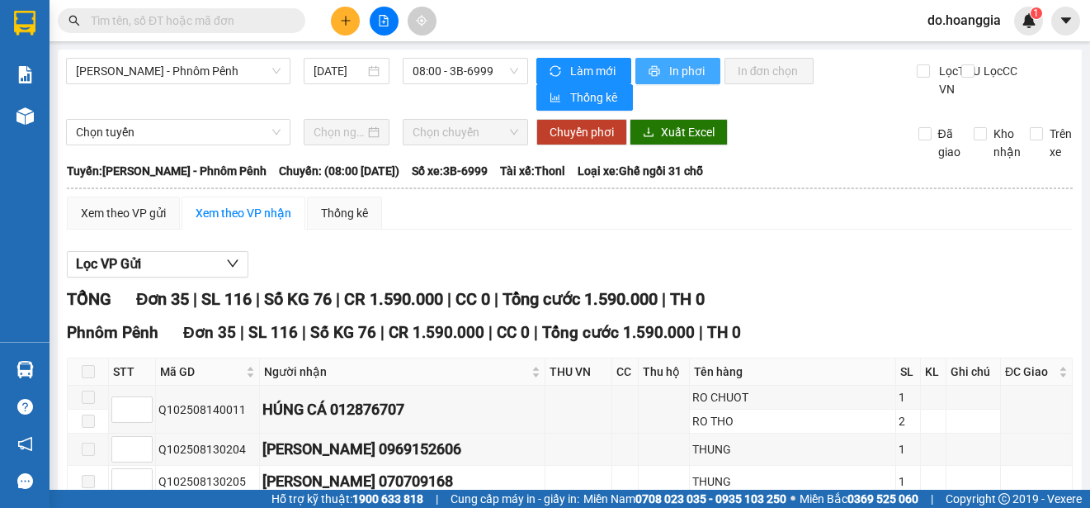
click at [678, 70] on span "In phơi" at bounding box center [688, 71] width 38 height 18
